Goal: Find specific page/section: Find specific page/section

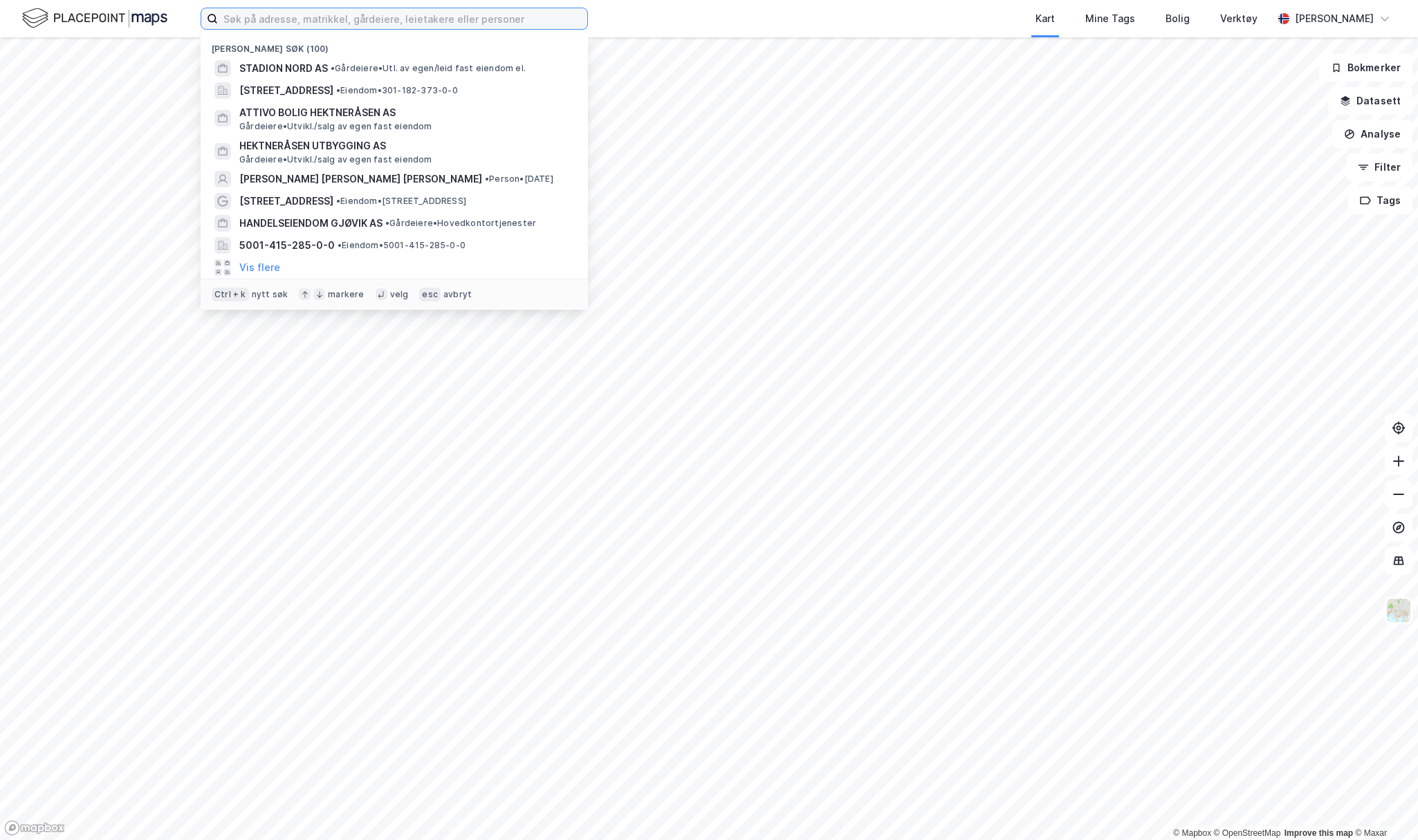
click at [513, 18] on input at bounding box center [402, 18] width 369 height 21
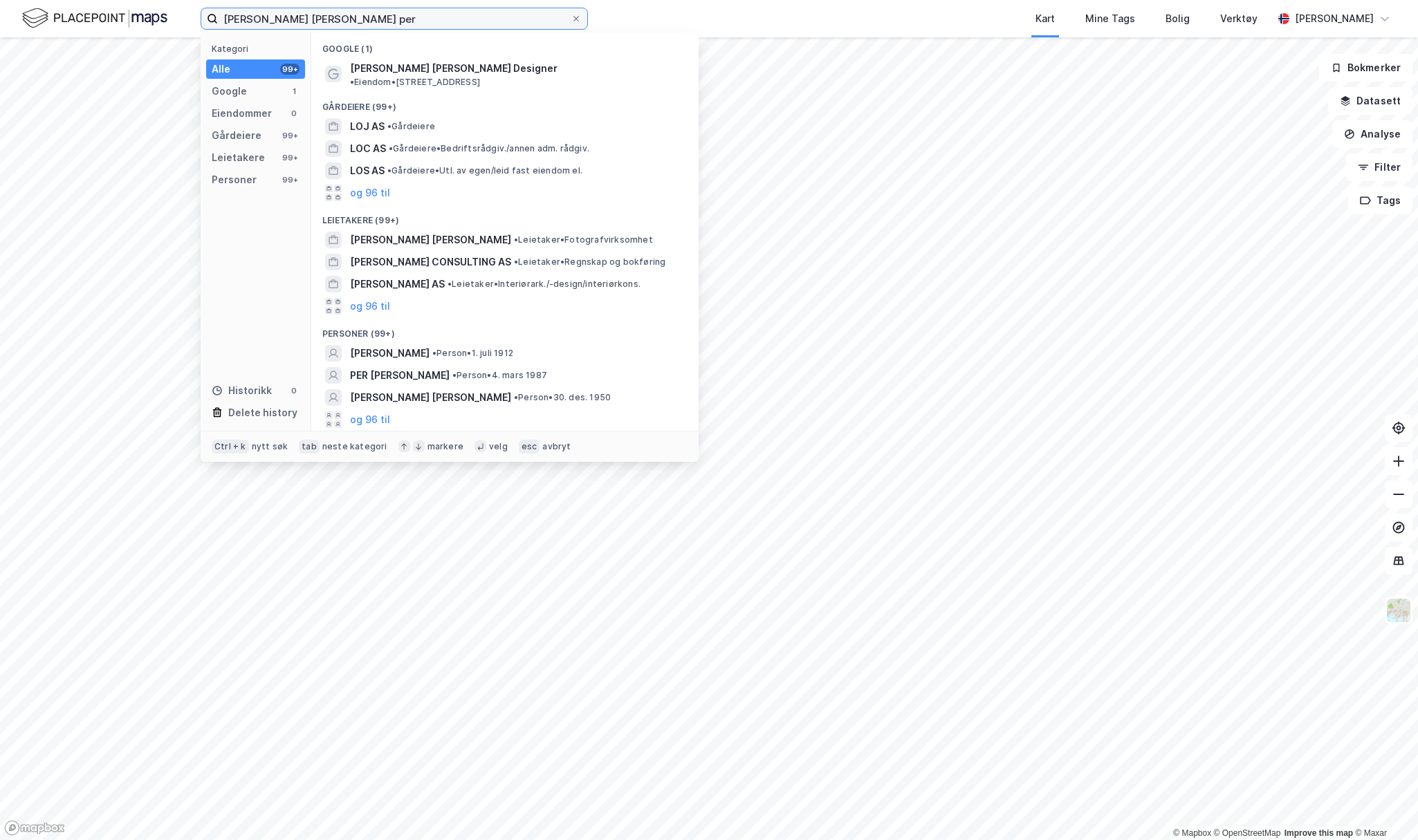
click at [254, 17] on input "[PERSON_NAME] [PERSON_NAME] per" at bounding box center [394, 18] width 353 height 21
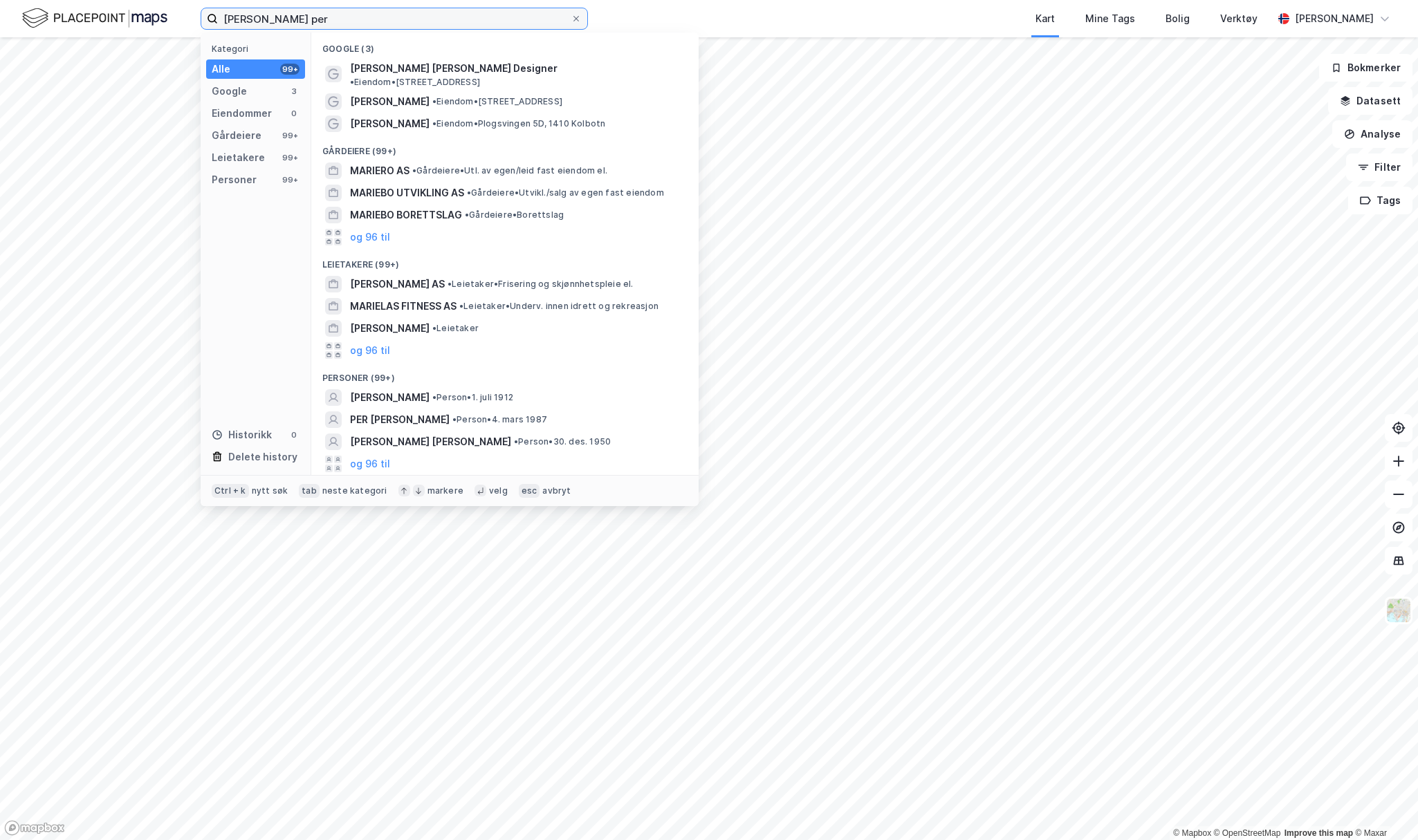
click at [306, 19] on input "marie-lou per" at bounding box center [394, 18] width 353 height 21
type input "marie-lou perreira"
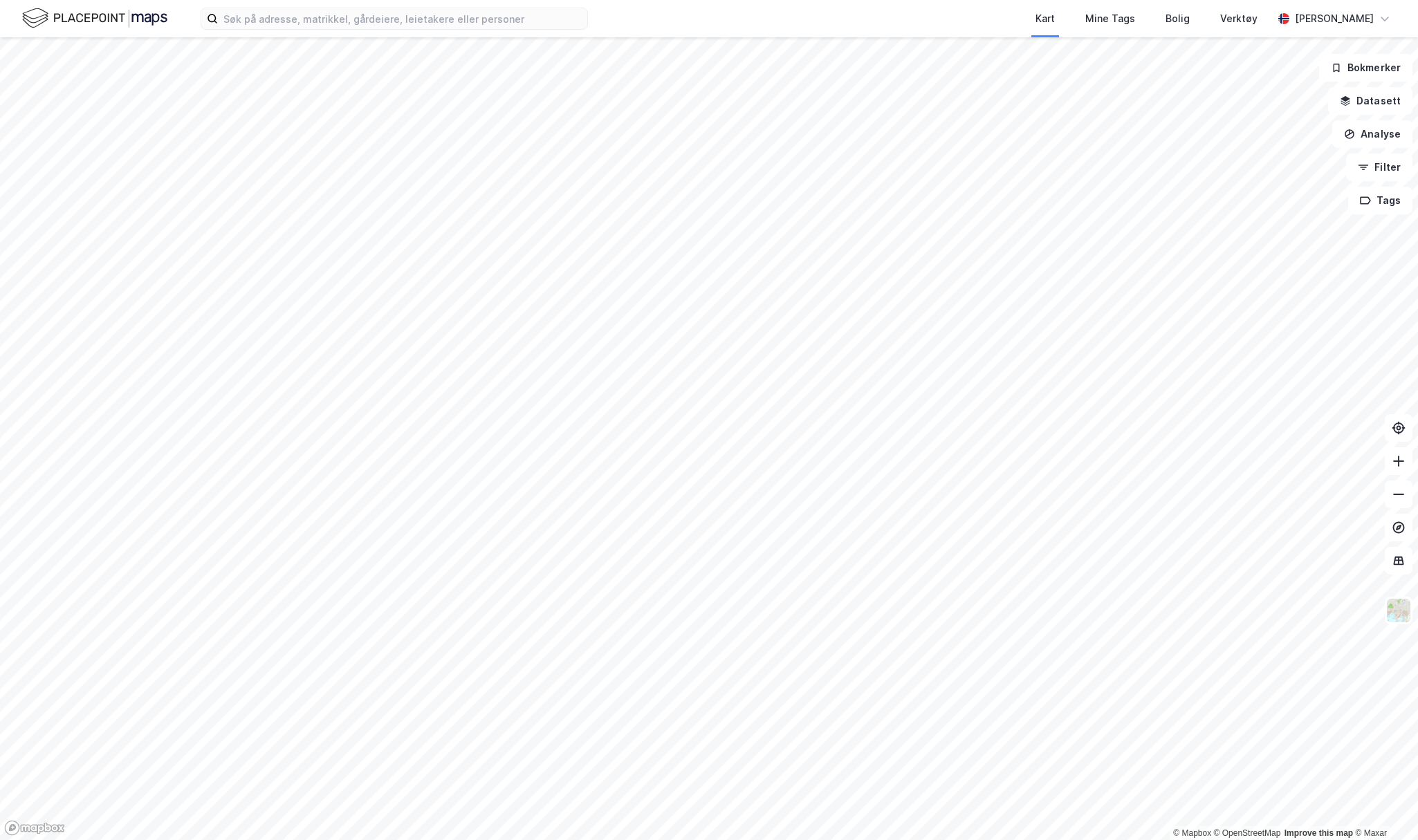
click at [494, 31] on div "Kart Mine Tags [PERSON_NAME] Verktøy [PERSON_NAME]" at bounding box center [709, 18] width 1418 height 37
click at [505, 21] on input at bounding box center [402, 18] width 369 height 21
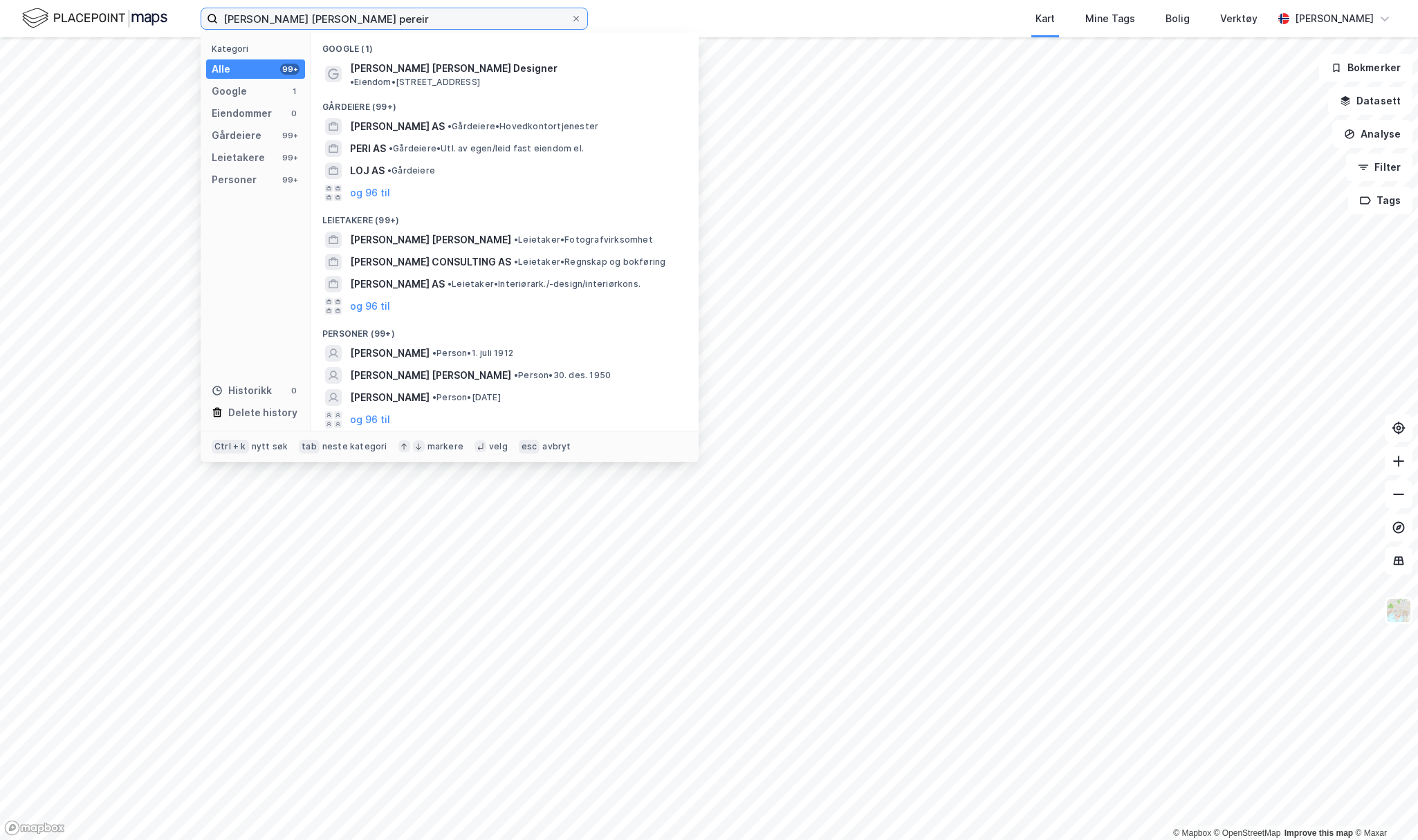
type input "[PERSON_NAME]"
